Goal: Obtain resource: Obtain resource

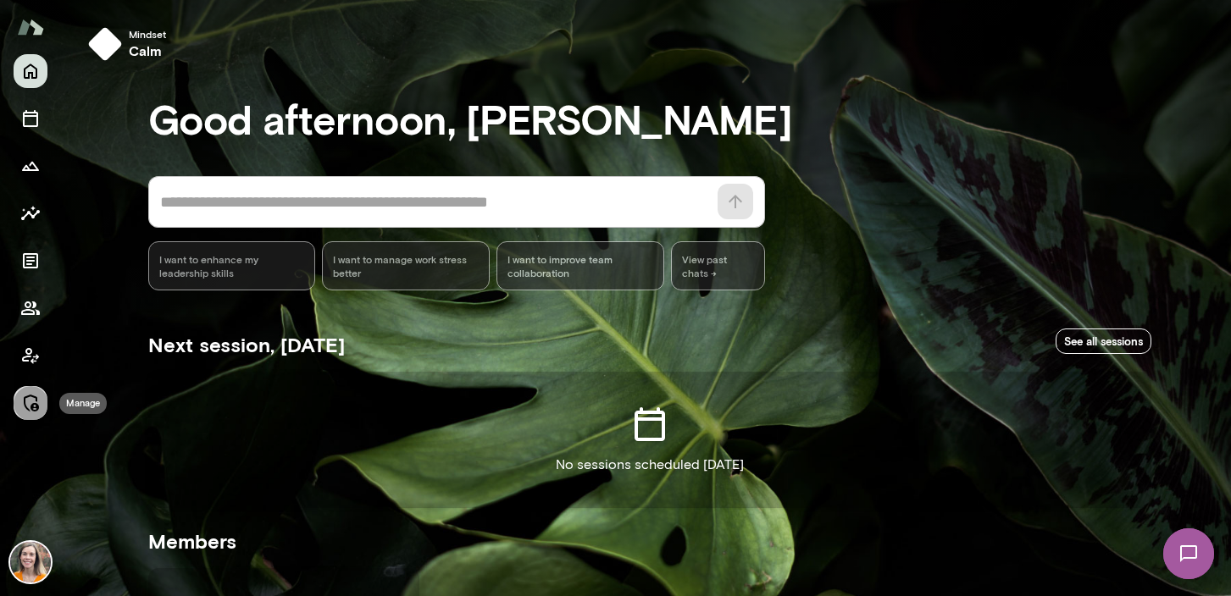
click at [28, 397] on icon "Manage" at bounding box center [30, 403] width 20 height 20
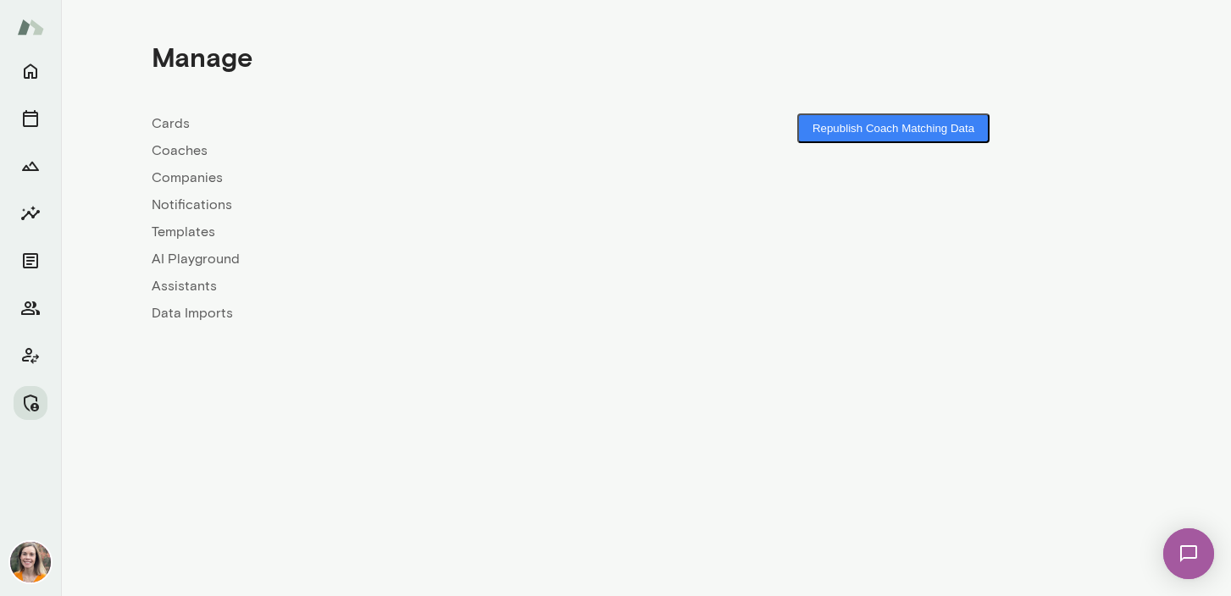
click at [188, 148] on link "Coaches" at bounding box center [399, 151] width 495 height 20
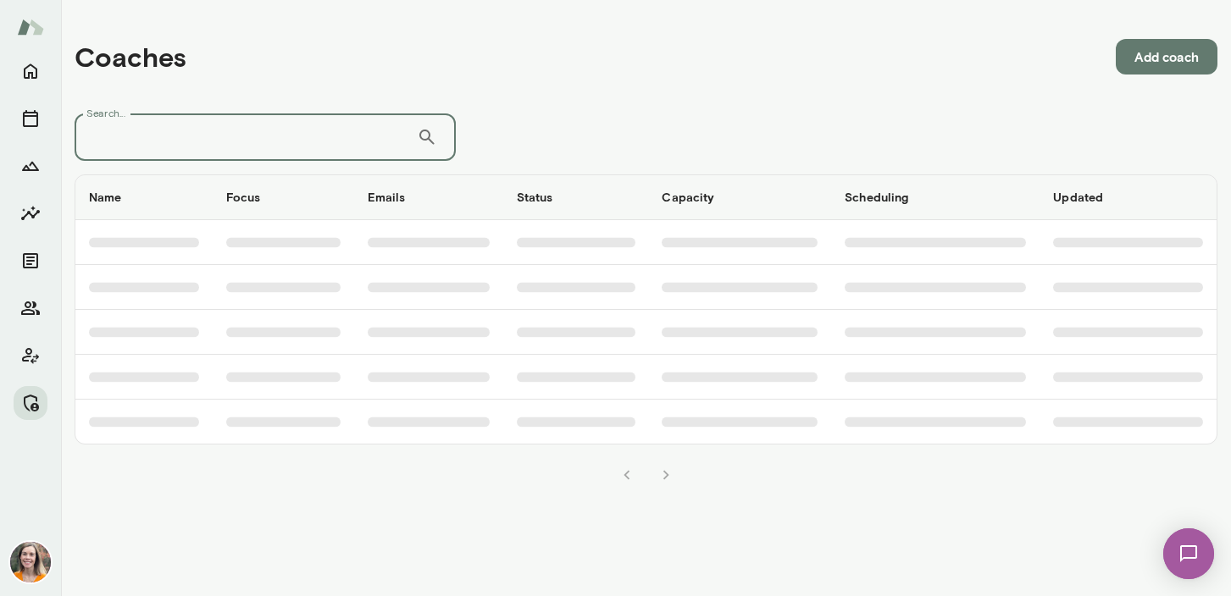
click at [275, 143] on input "Search..." at bounding box center [246, 137] width 342 height 47
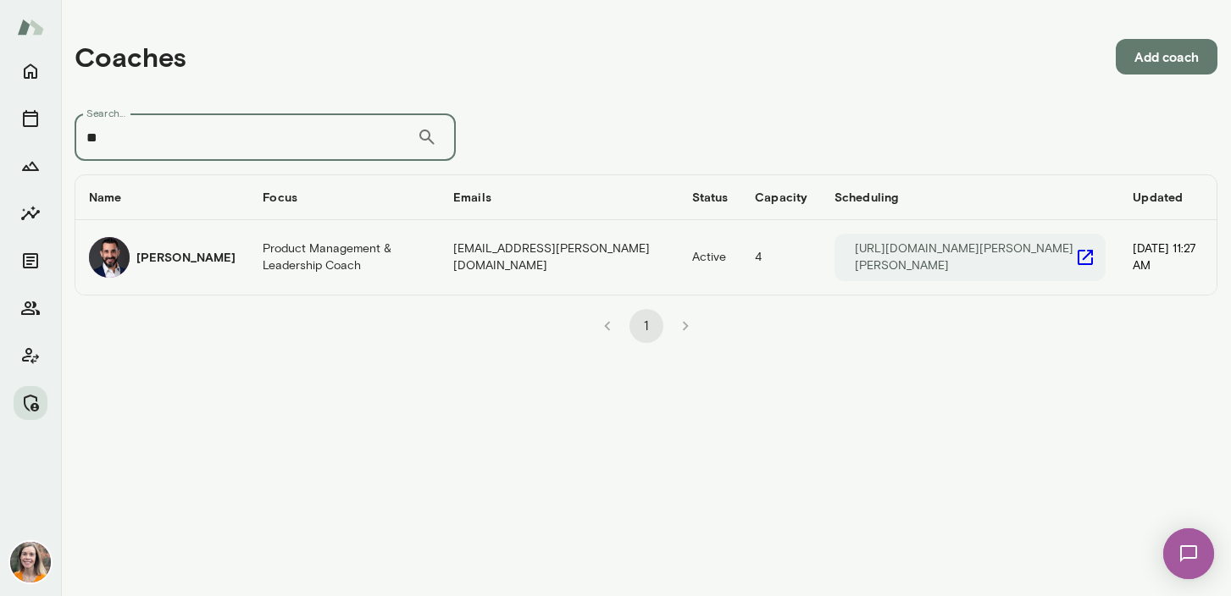
type input "**"
click at [307, 253] on td "Product Management & Leadership Coach" at bounding box center [344, 257] width 191 height 75
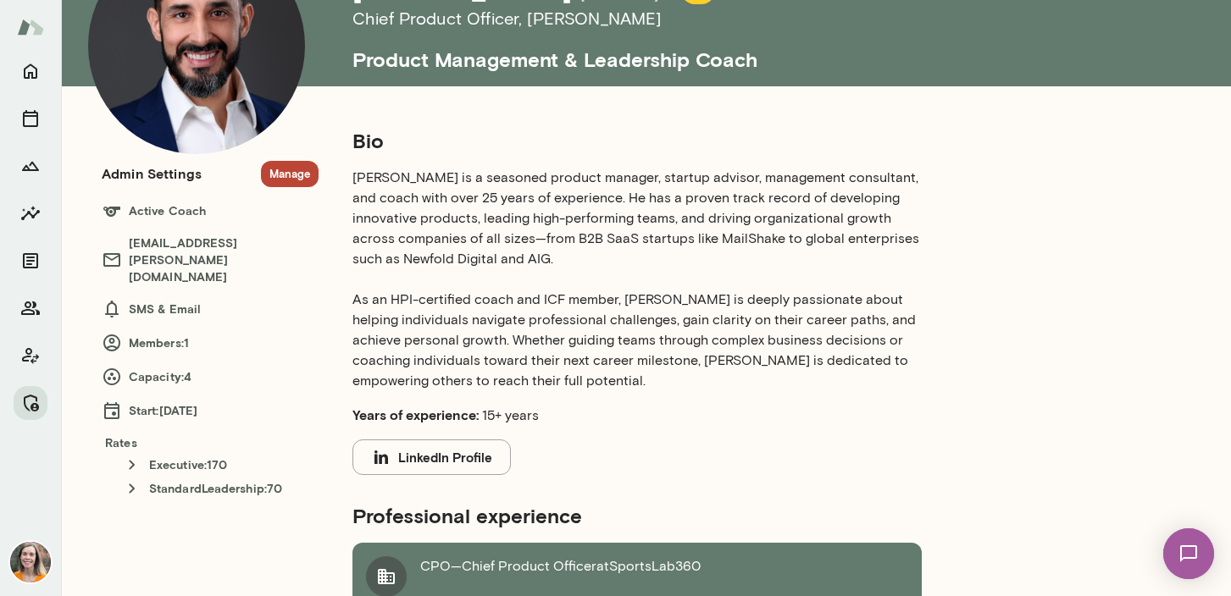
scroll to position [133, 0]
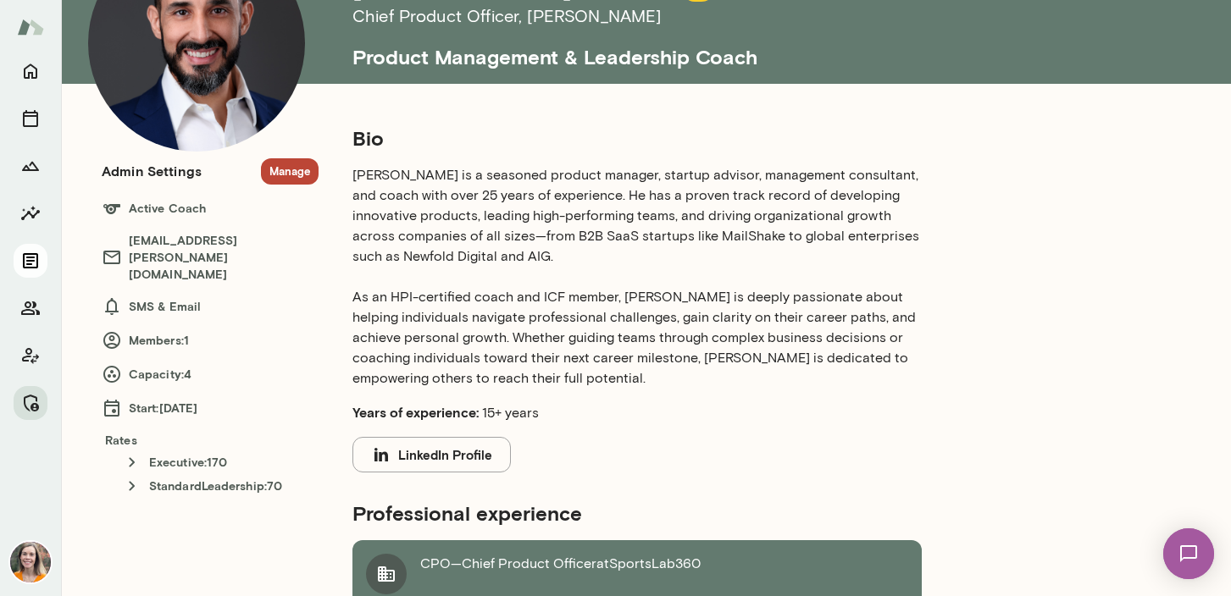
click at [30, 257] on icon "Documents" at bounding box center [30, 260] width 15 height 15
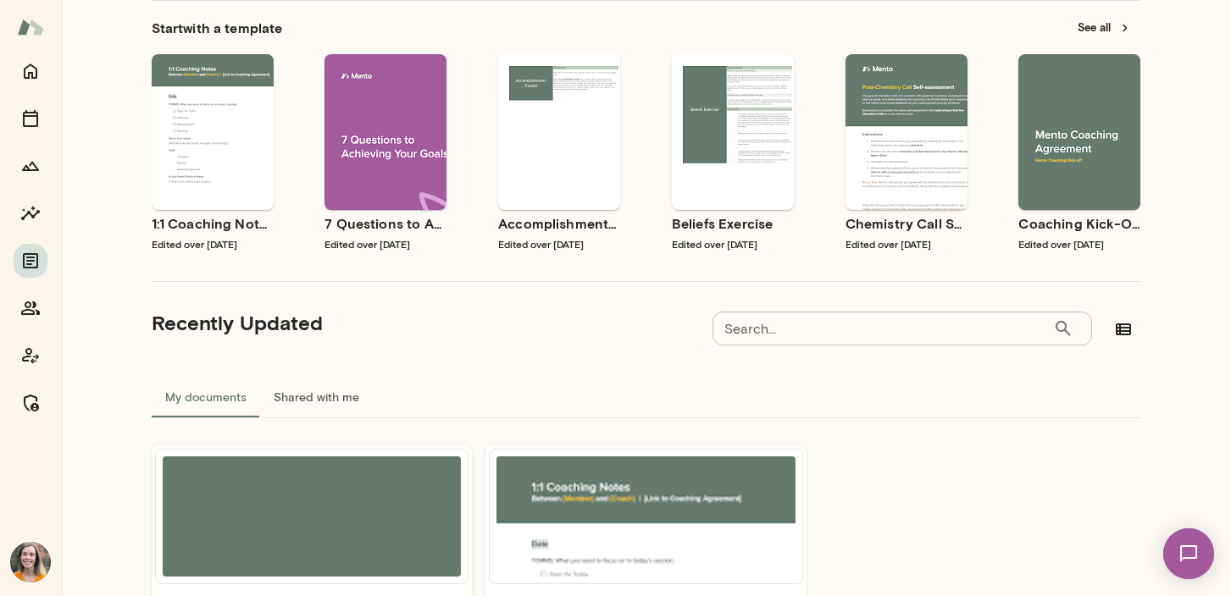
scroll to position [162, 0]
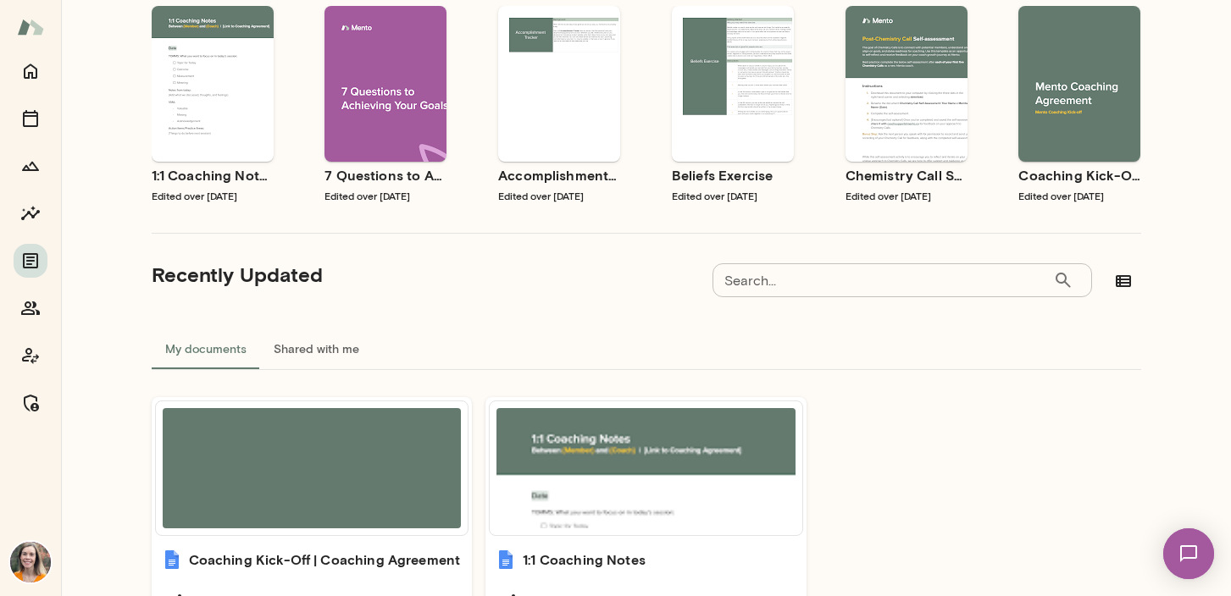
click at [786, 283] on input "Search..." at bounding box center [882, 280] width 341 height 34
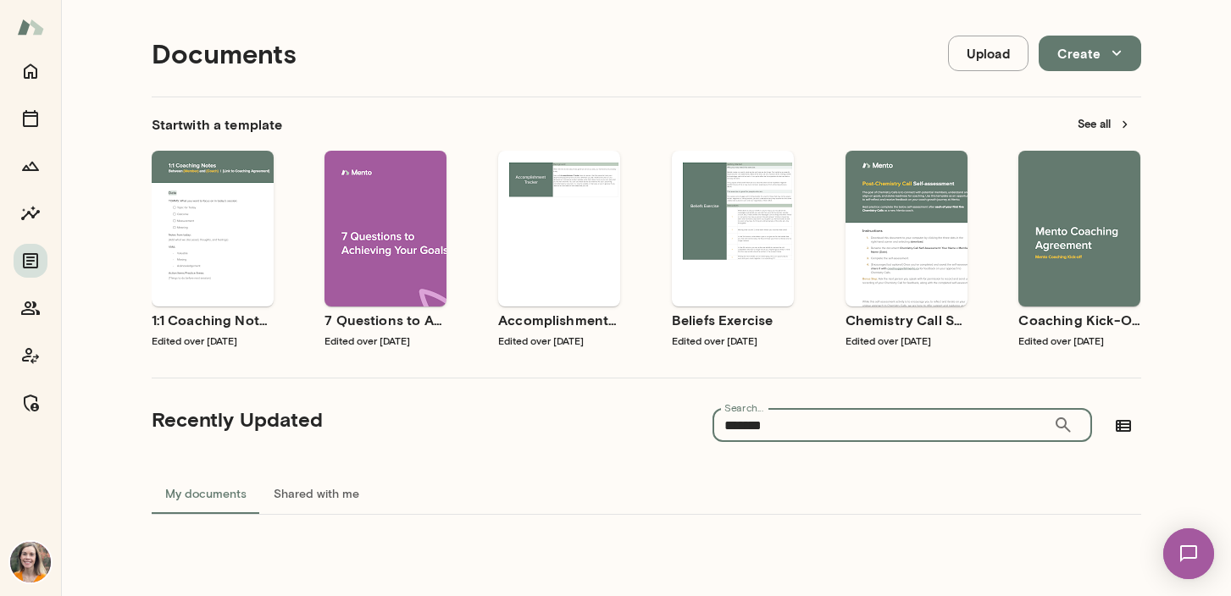
scroll to position [17, 0]
type input "*******"
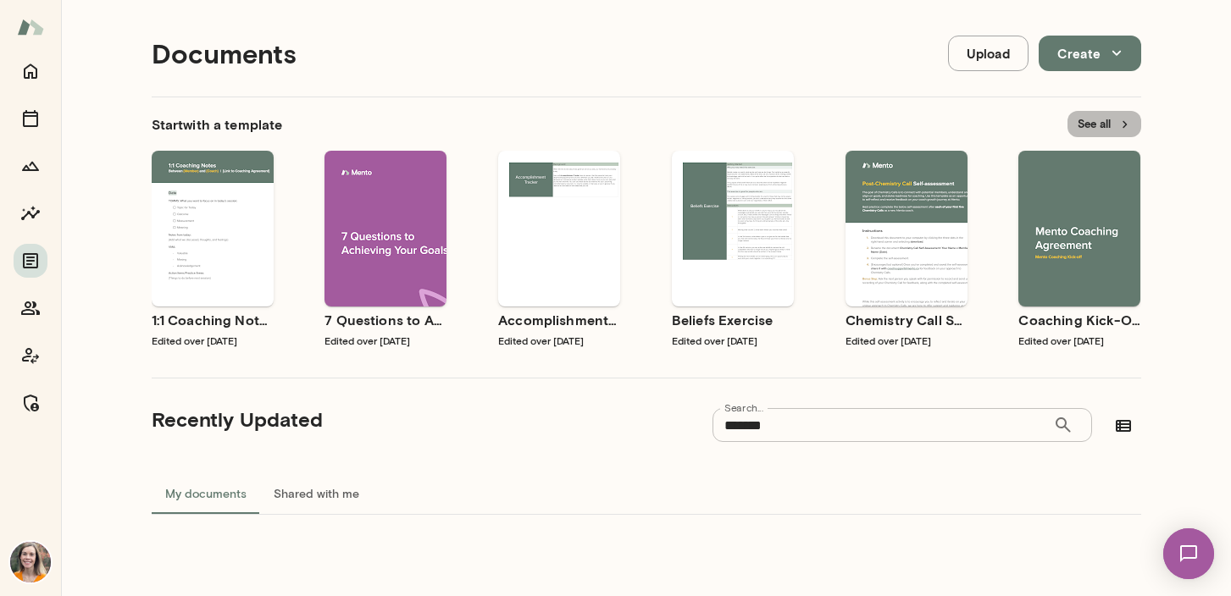
click at [1099, 121] on button "See all" at bounding box center [1104, 124] width 74 height 26
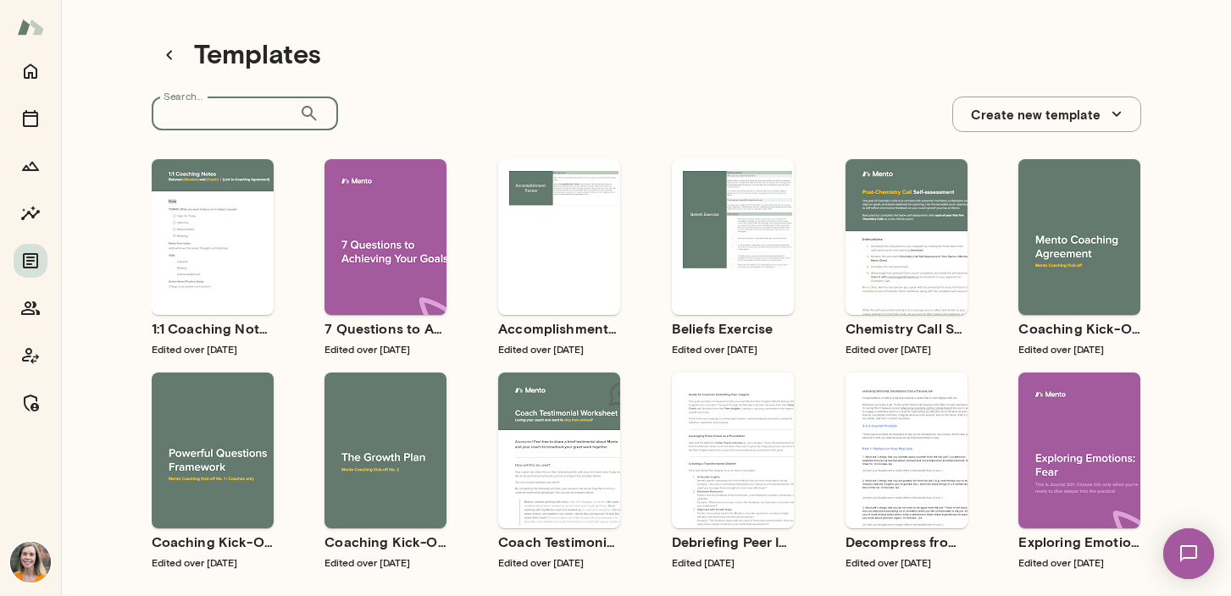
click at [213, 112] on input "Search..." at bounding box center [225, 114] width 147 height 34
click at [913, 287] on div "Use template Preview" at bounding box center [906, 237] width 122 height 156
